Goal: Task Accomplishment & Management: Manage account settings

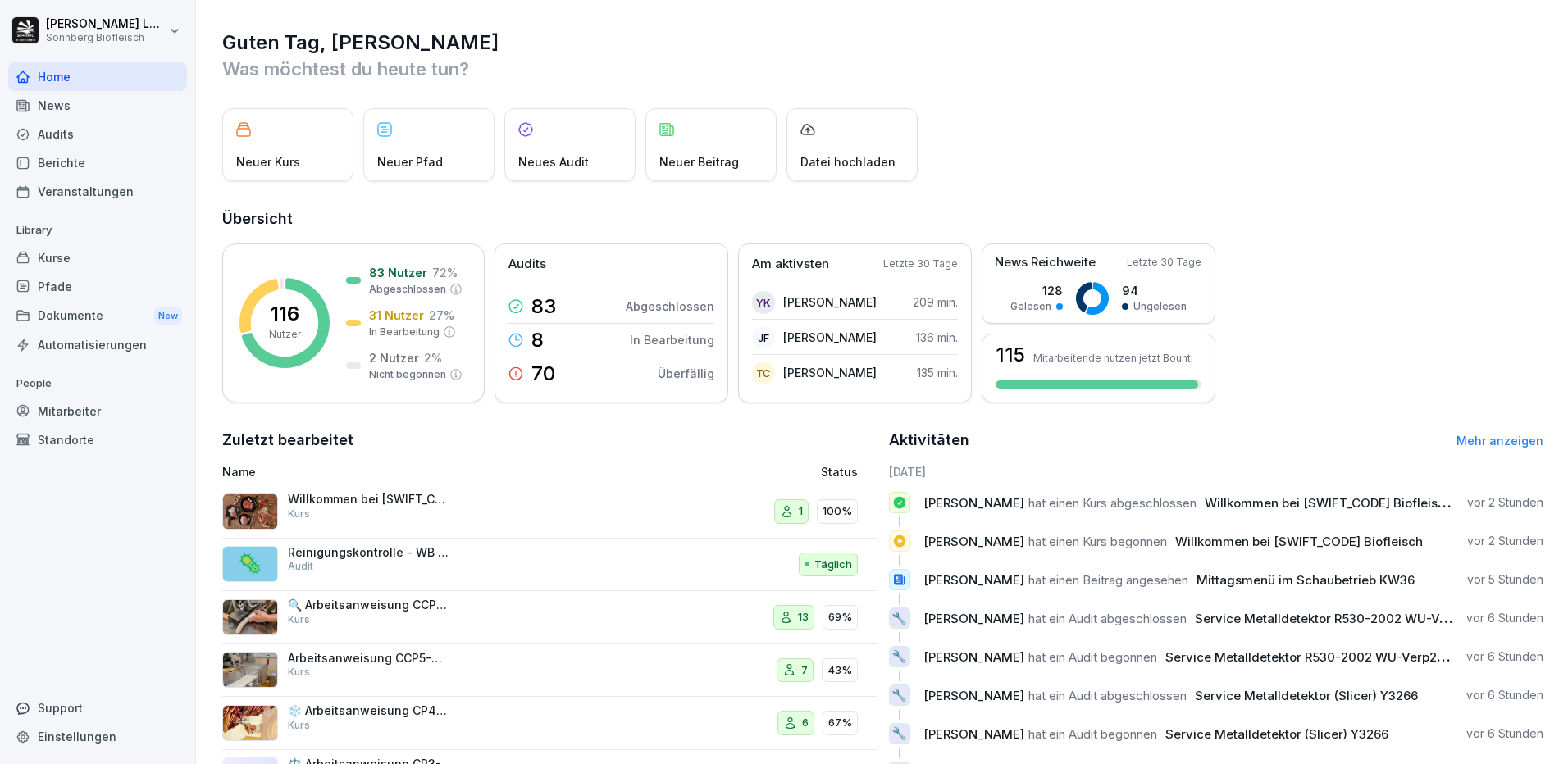
click at [88, 406] on div "Mitarbeiter" at bounding box center [98, 411] width 179 height 28
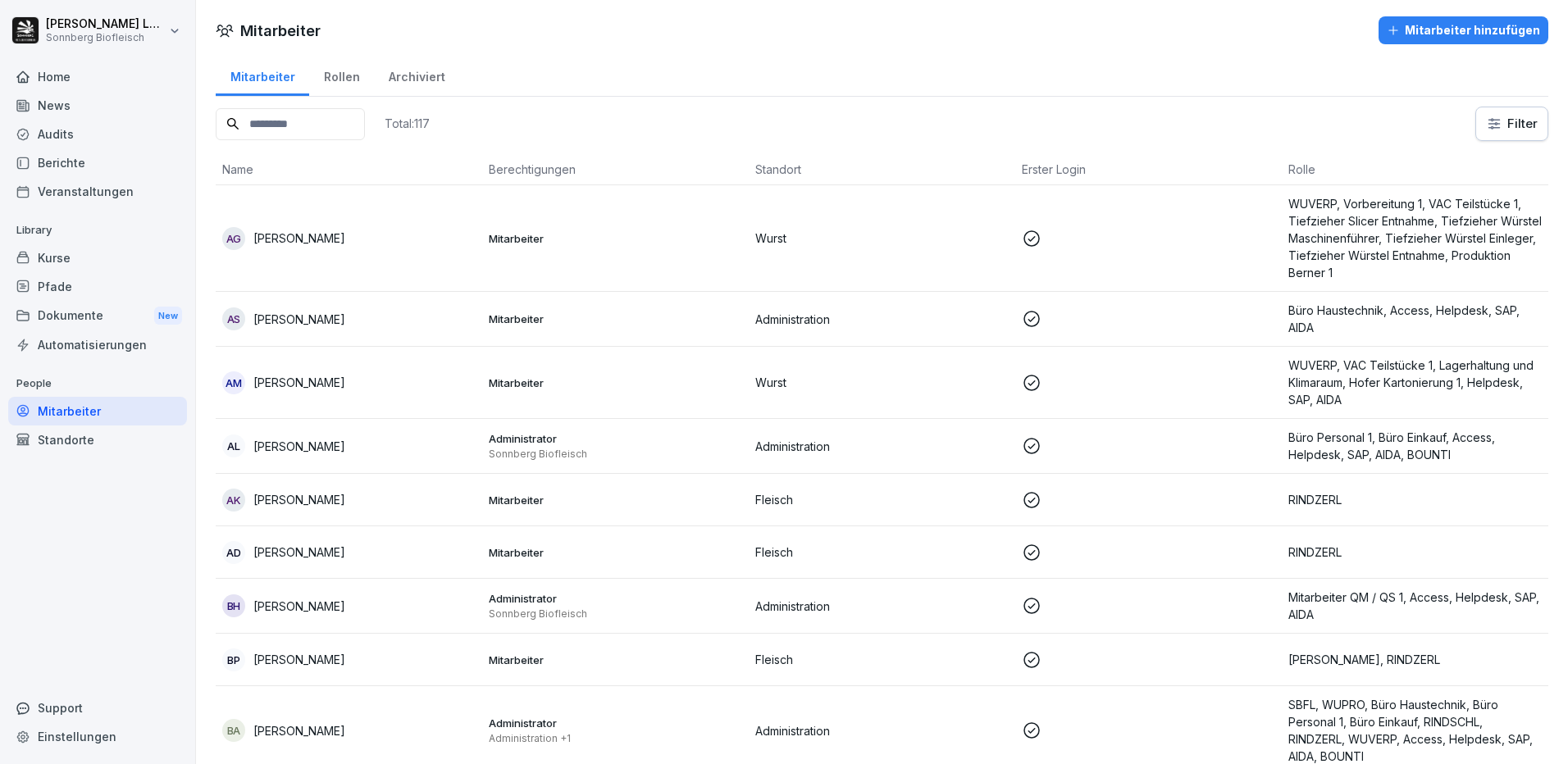
click at [342, 125] on input at bounding box center [290, 124] width 150 height 32
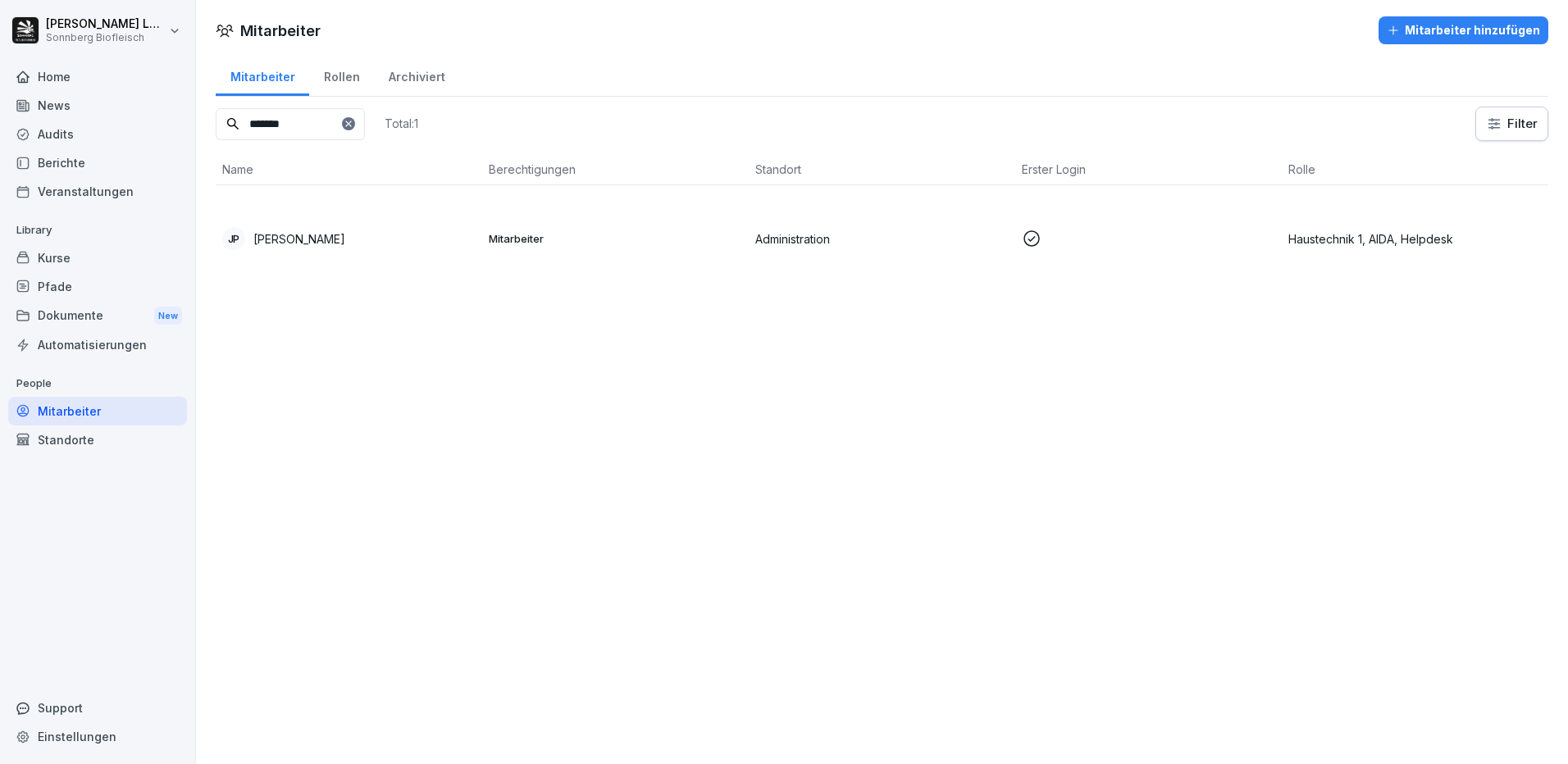
type input "*******"
click at [467, 241] on div "[PERSON_NAME]" at bounding box center [349, 238] width 253 height 23
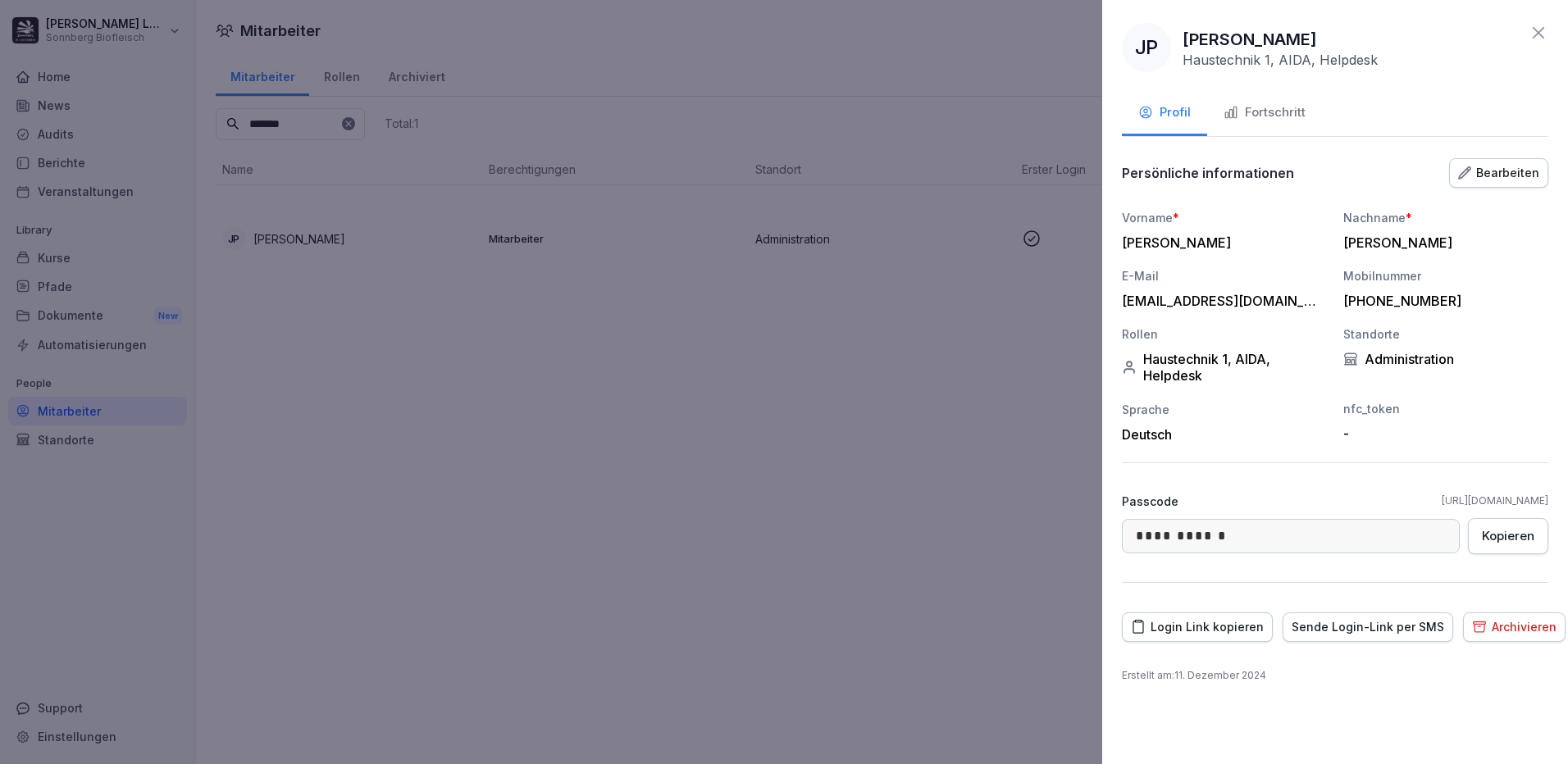
click at [1234, 119] on icon "button" at bounding box center [1231, 113] width 15 height 15
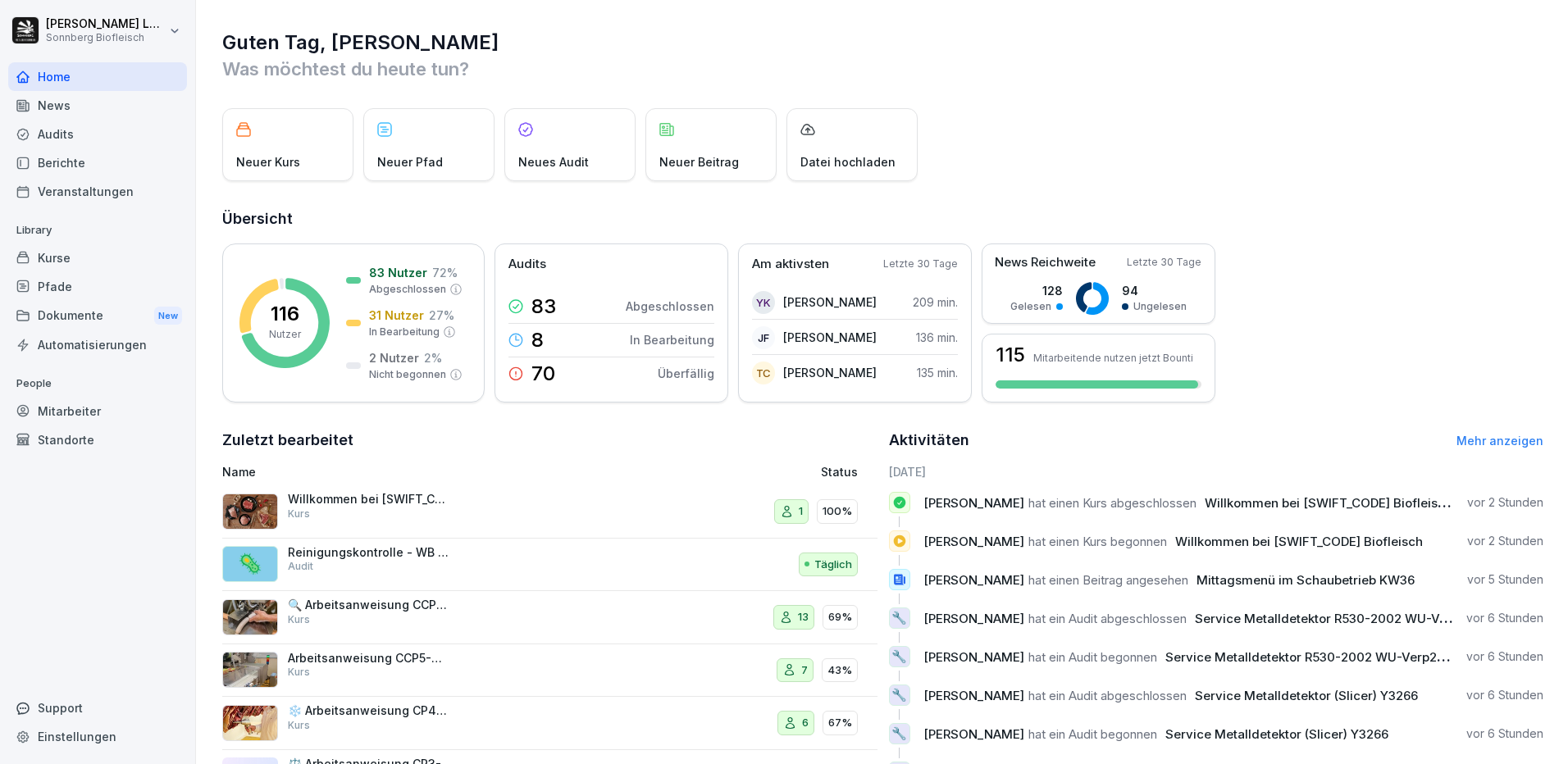
click at [71, 401] on div "Mitarbeiter" at bounding box center [98, 411] width 179 height 28
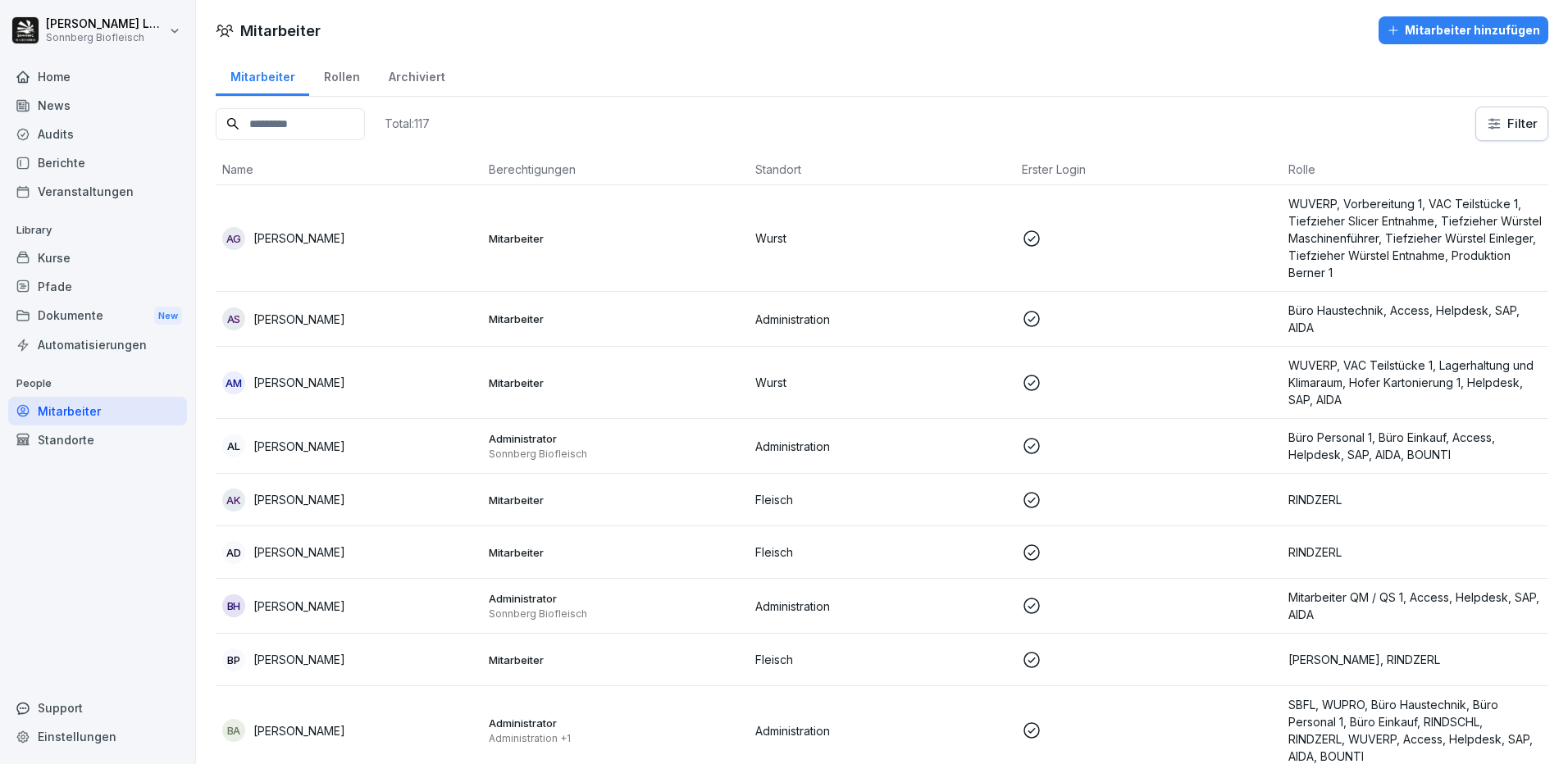
click at [293, 124] on input at bounding box center [290, 124] width 150 height 32
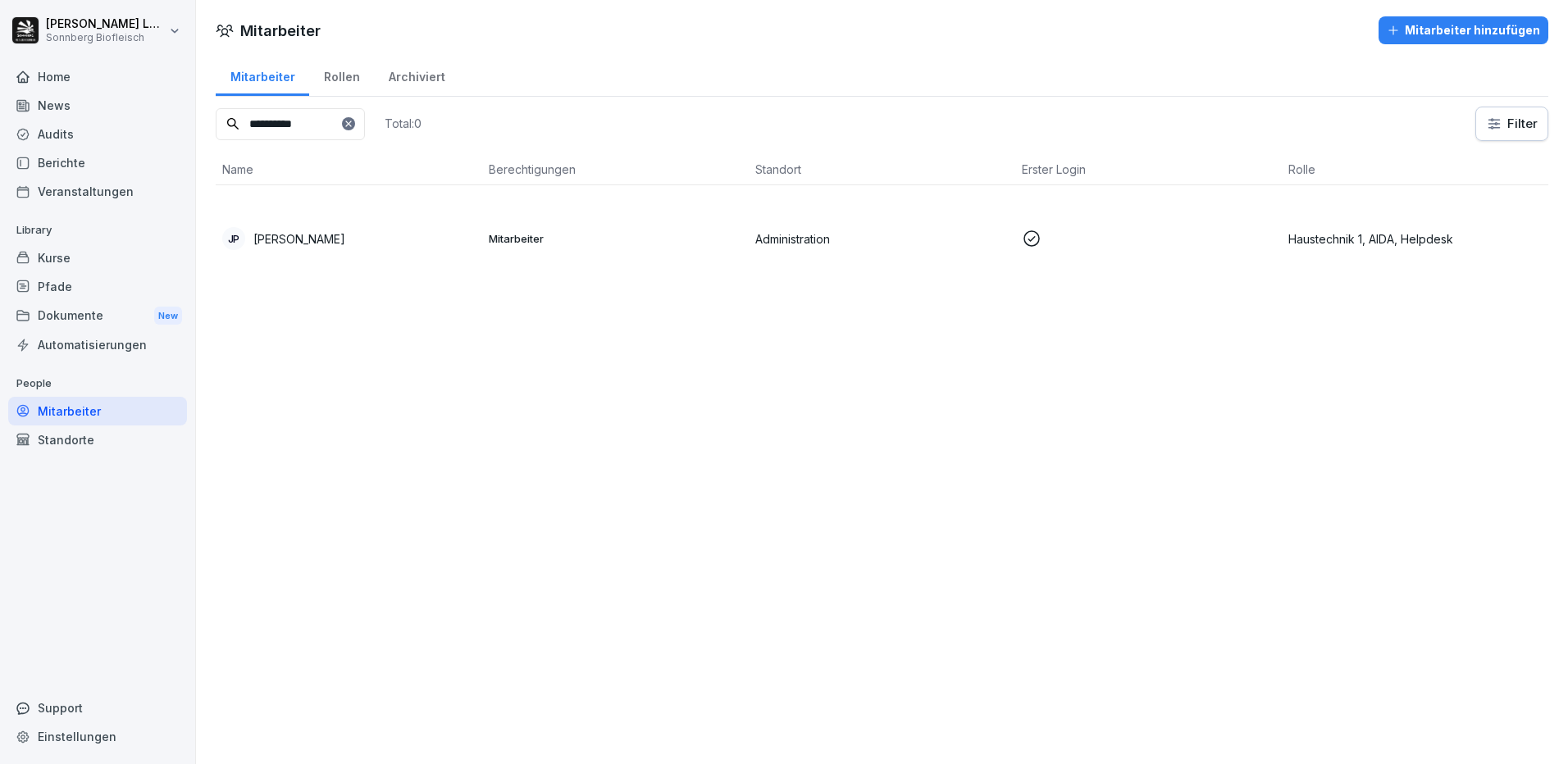
type input "**********"
click at [382, 252] on td "[PERSON_NAME]" at bounding box center [349, 239] width 267 height 107
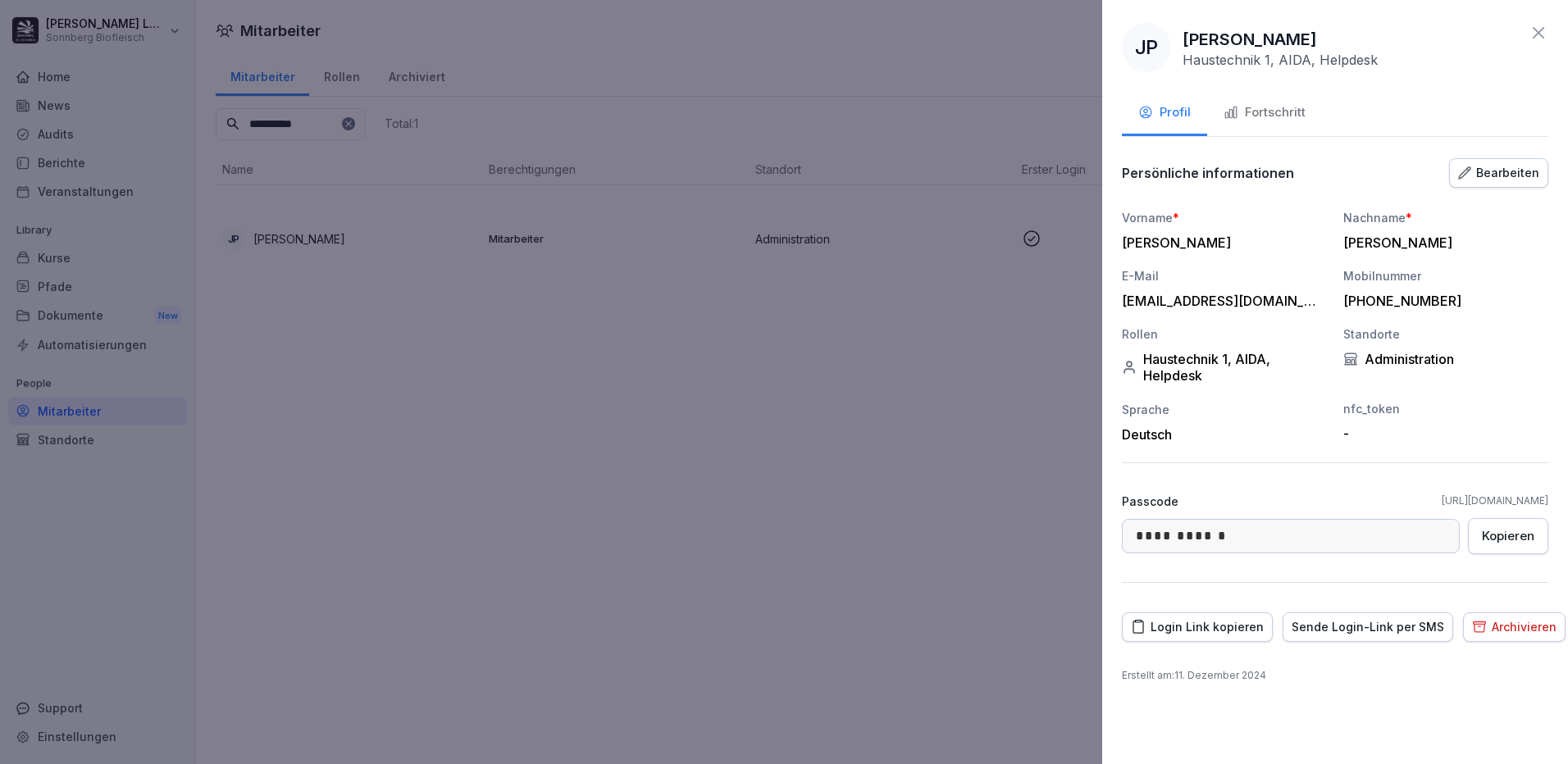
click at [1297, 107] on div "Fortschritt" at bounding box center [1264, 113] width 82 height 19
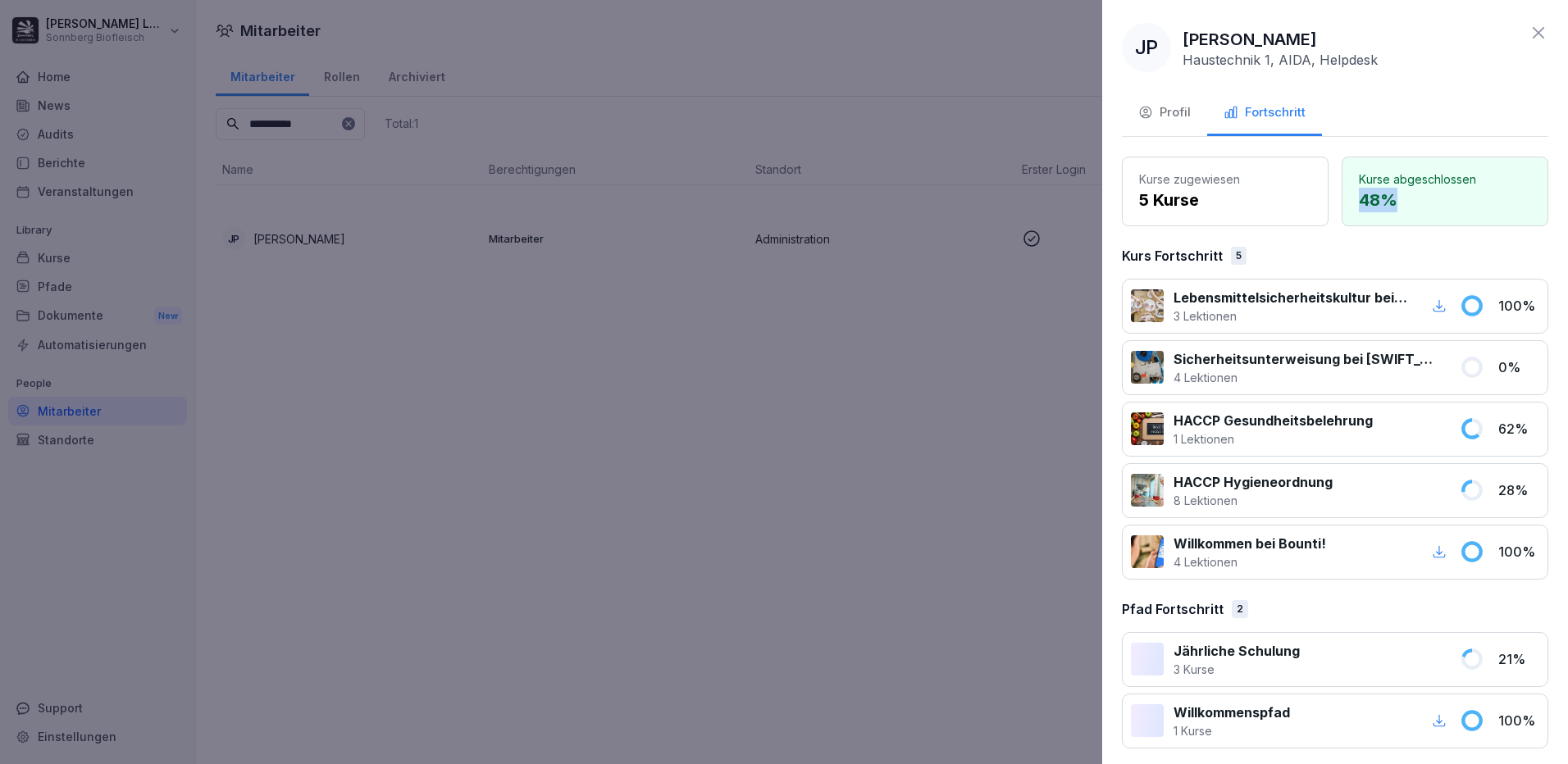
drag, startPoint x: 1387, startPoint y: 201, endPoint x: 1344, endPoint y: 208, distance: 43.6
click at [1344, 208] on div "Kurse abgeschlossen 48 %" at bounding box center [1445, 191] width 207 height 69
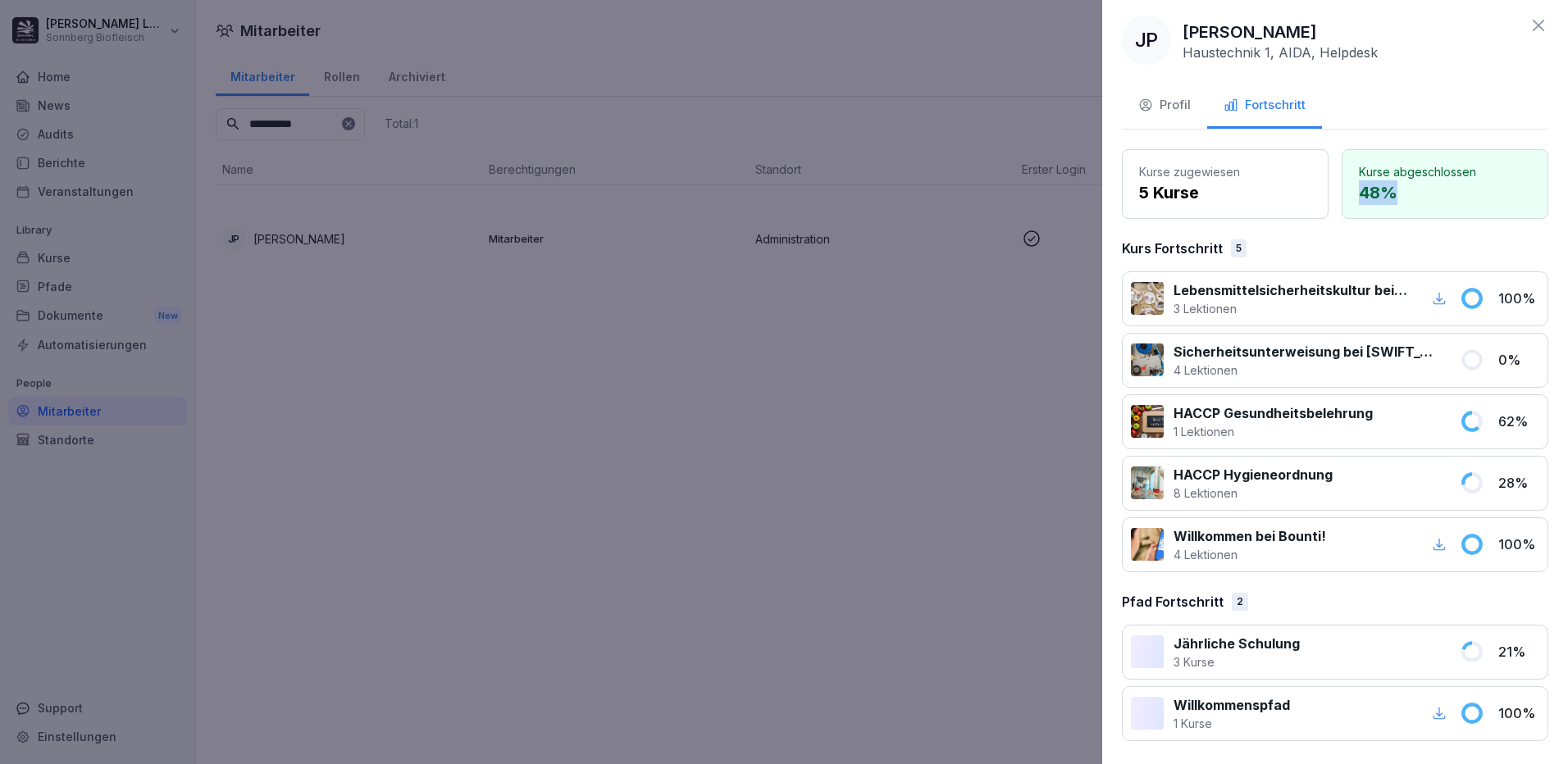
click at [1173, 101] on div "Profil" at bounding box center [1164, 105] width 53 height 19
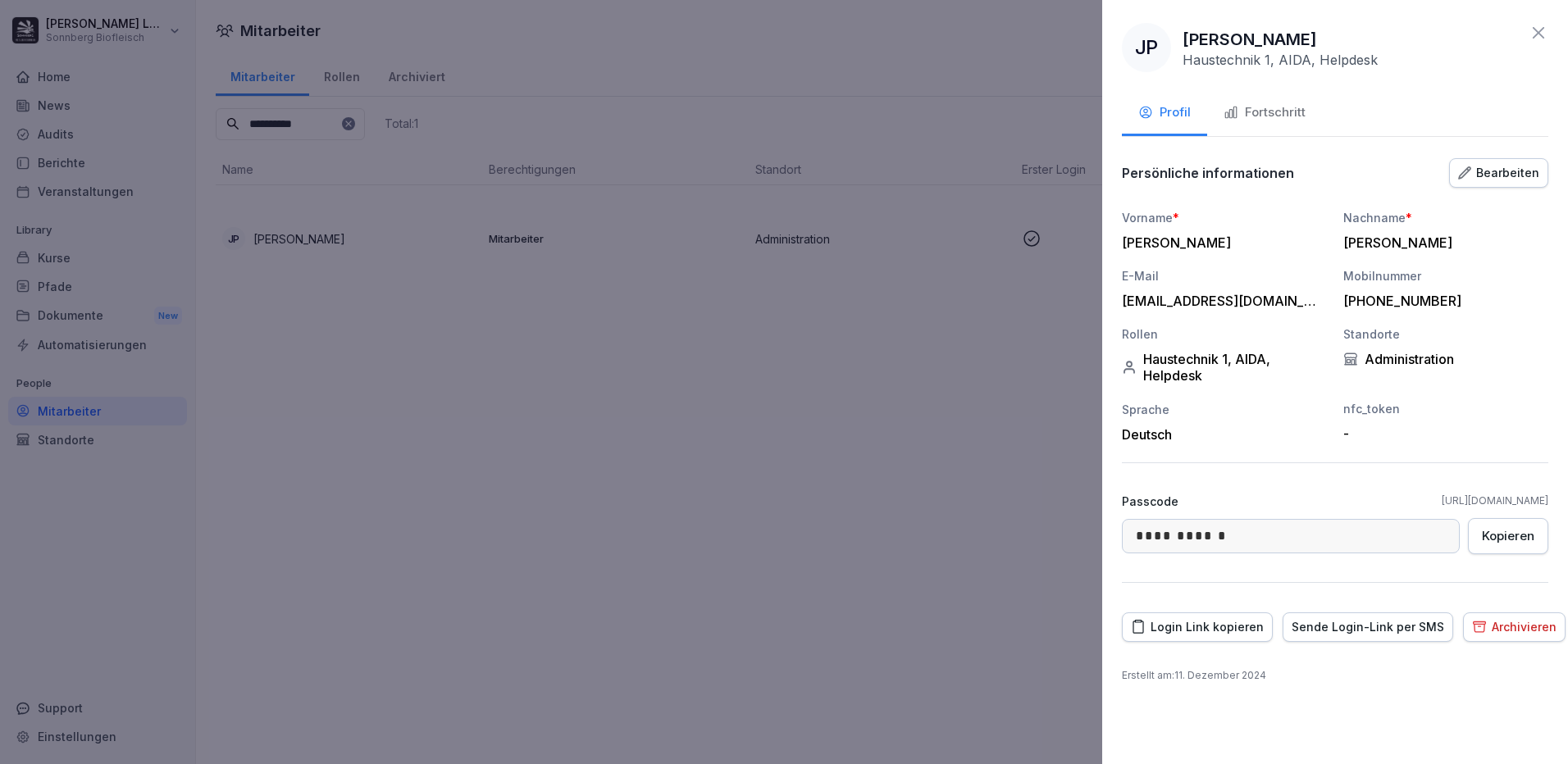
click at [1203, 628] on div "Login Link kopieren" at bounding box center [1197, 628] width 133 height 18
click at [1236, 629] on div "Login Link kopieren" at bounding box center [1197, 628] width 133 height 18
click at [344, 251] on div at bounding box center [784, 382] width 1568 height 764
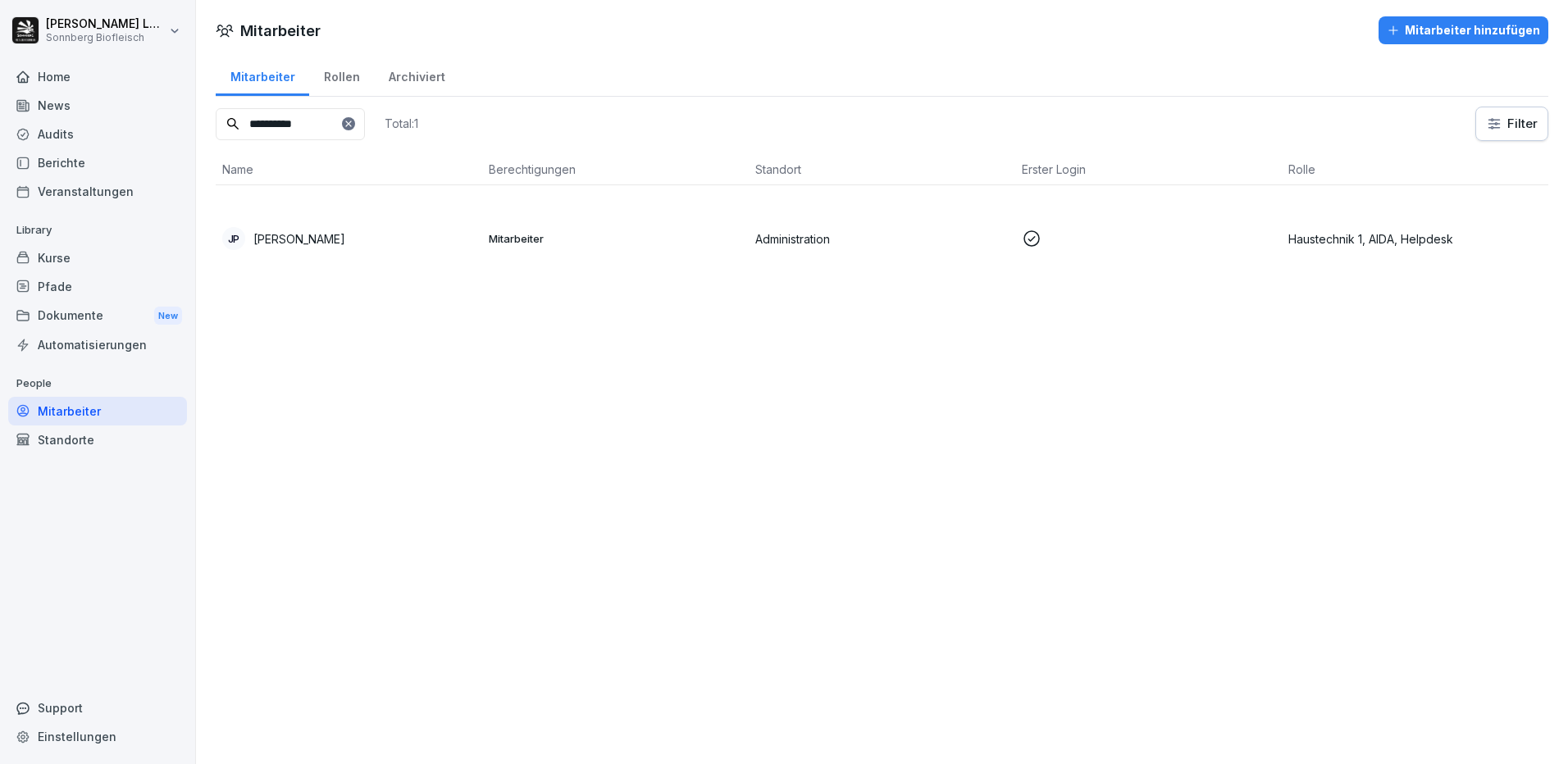
click at [119, 74] on div "Home" at bounding box center [98, 77] width 179 height 28
